Goal: Check status

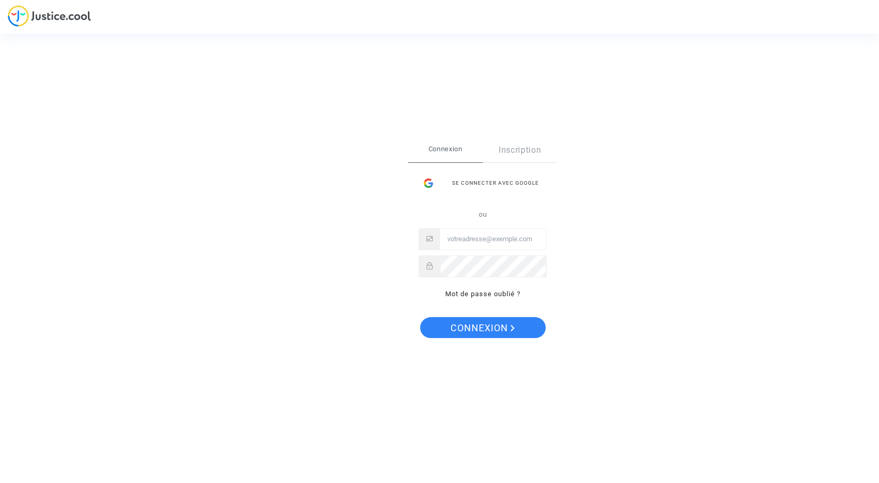
type input "[EMAIL_ADDRESS][DOMAIN_NAME]"
click at [476, 331] on span "Connexion" at bounding box center [483, 328] width 64 height 22
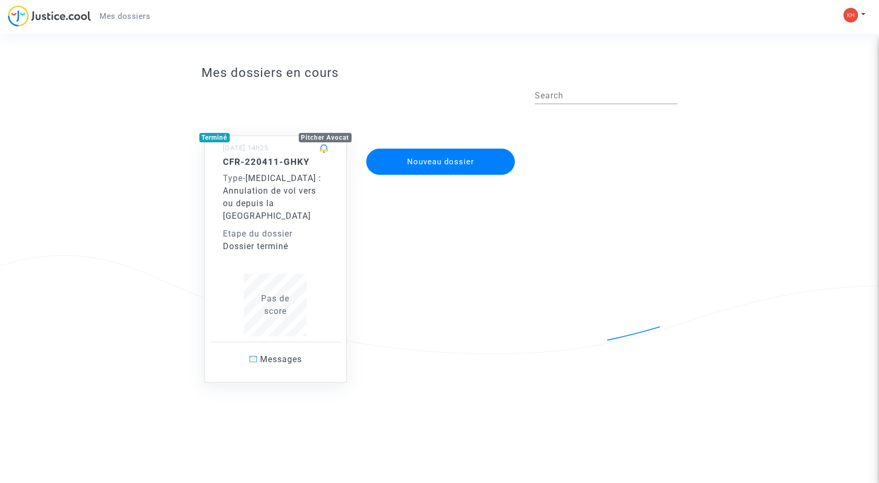
click at [283, 294] on span "Pas de score" at bounding box center [275, 305] width 28 height 23
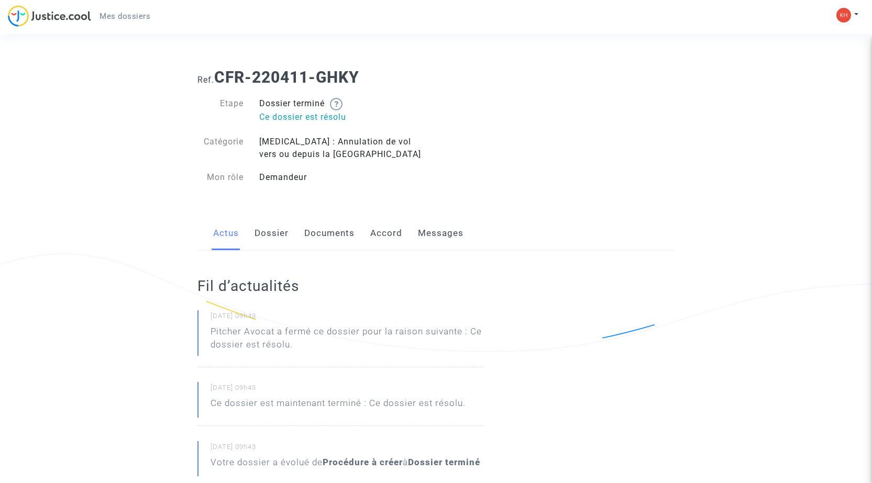
click at [326, 234] on link "Documents" at bounding box center [329, 233] width 50 height 35
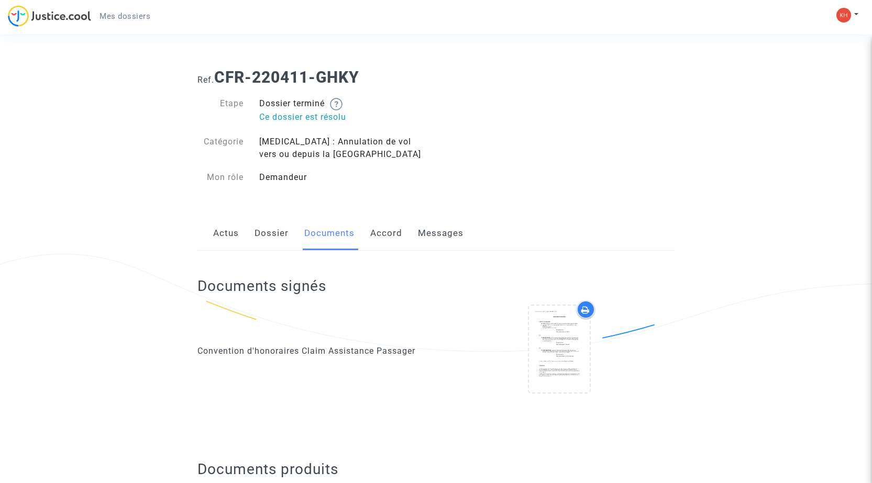
click at [286, 233] on link "Dossier" at bounding box center [271, 233] width 34 height 35
